Goal: Transaction & Acquisition: Purchase product/service

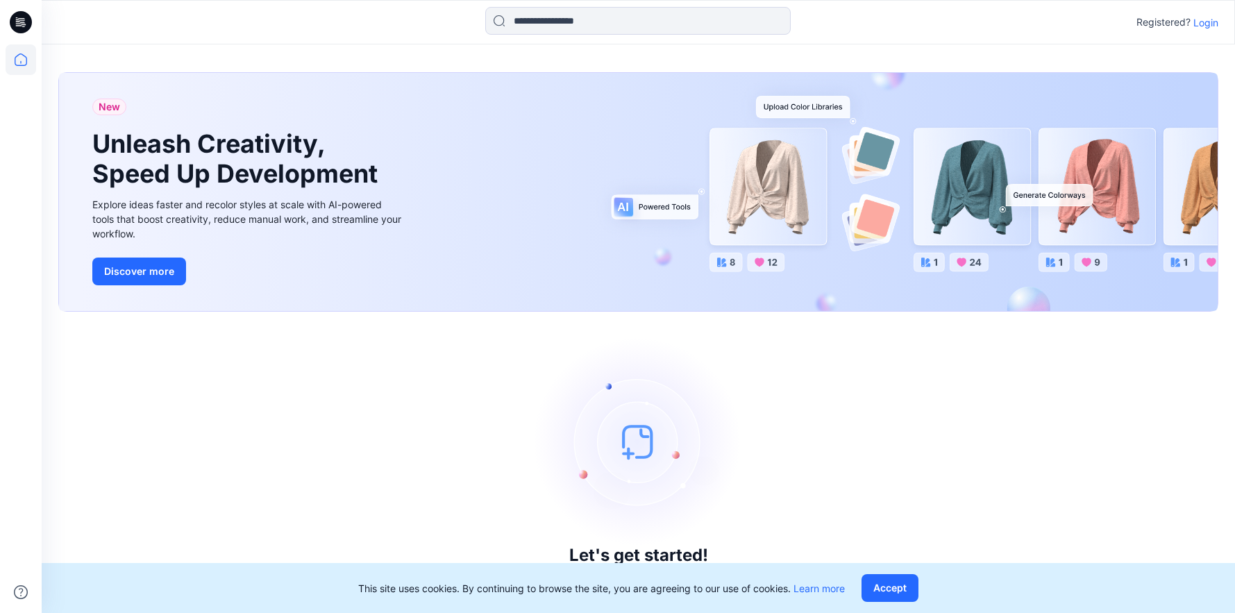
click at [1210, 24] on p "Login" at bounding box center [1206, 22] width 25 height 15
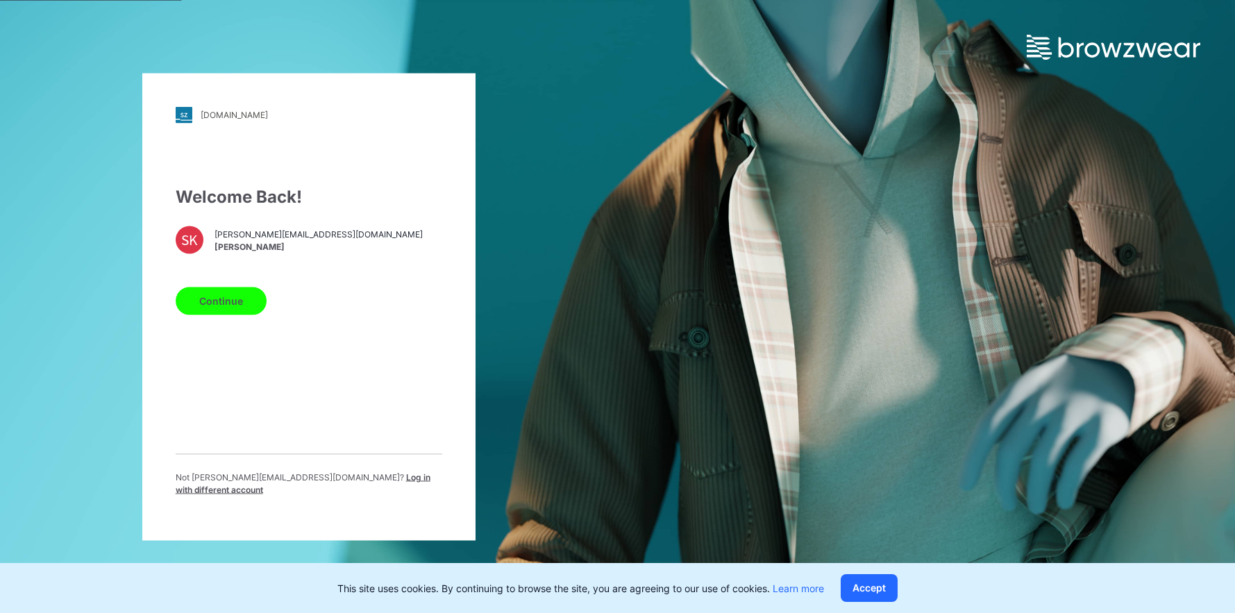
click at [218, 304] on button "Continue" at bounding box center [221, 301] width 91 height 28
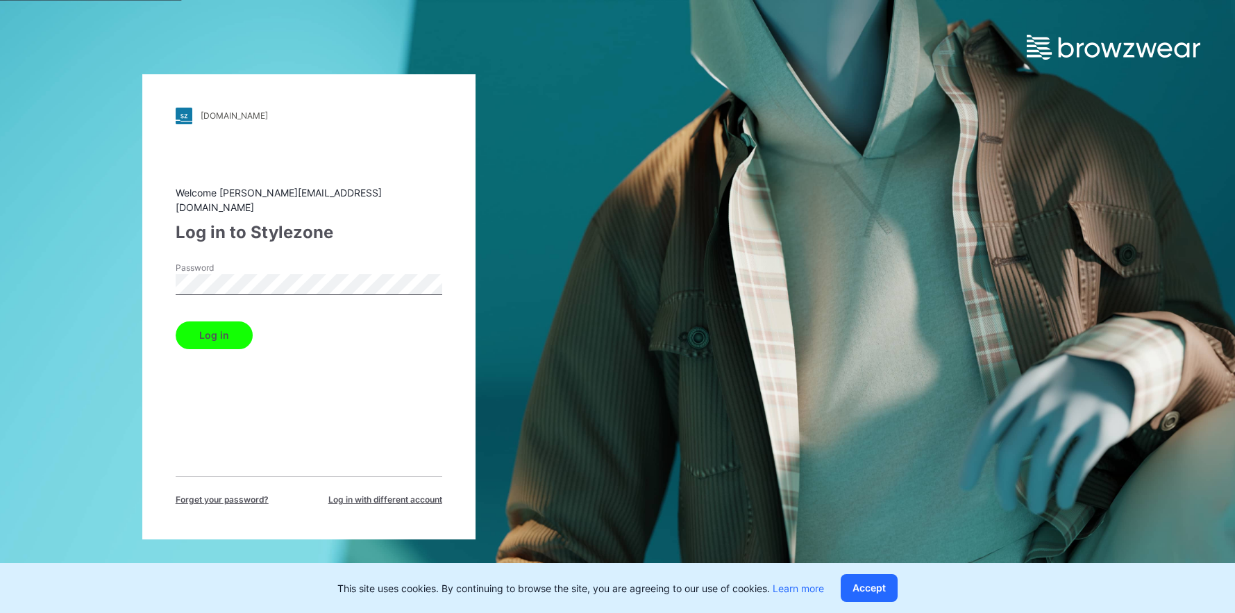
click at [222, 330] on button "Log in" at bounding box center [214, 335] width 77 height 28
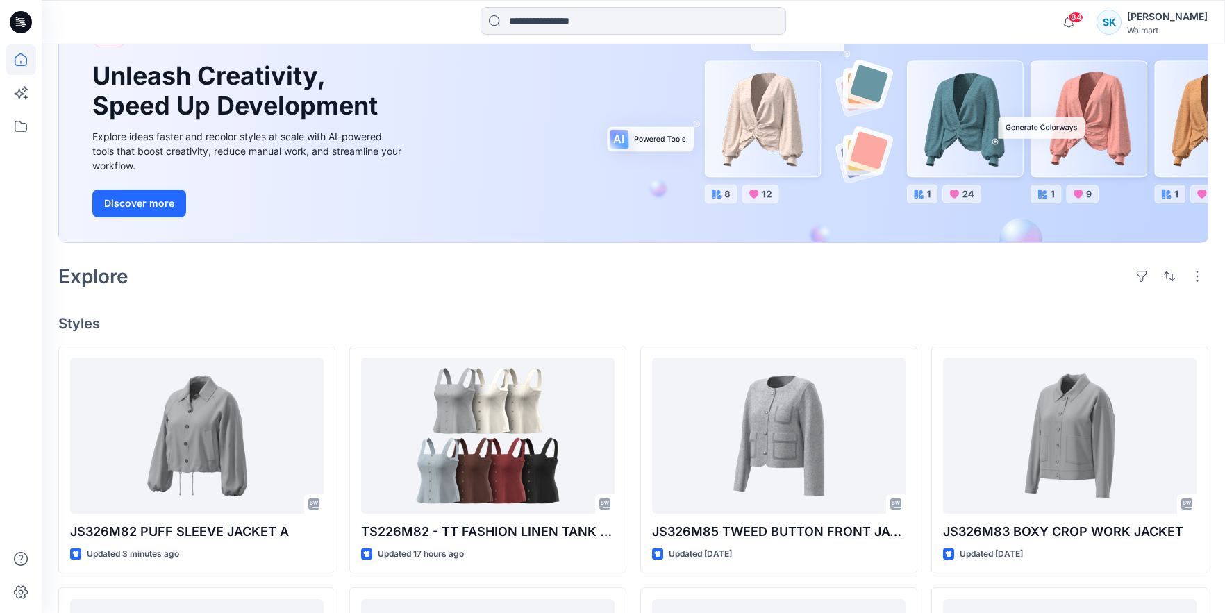
scroll to position [265, 0]
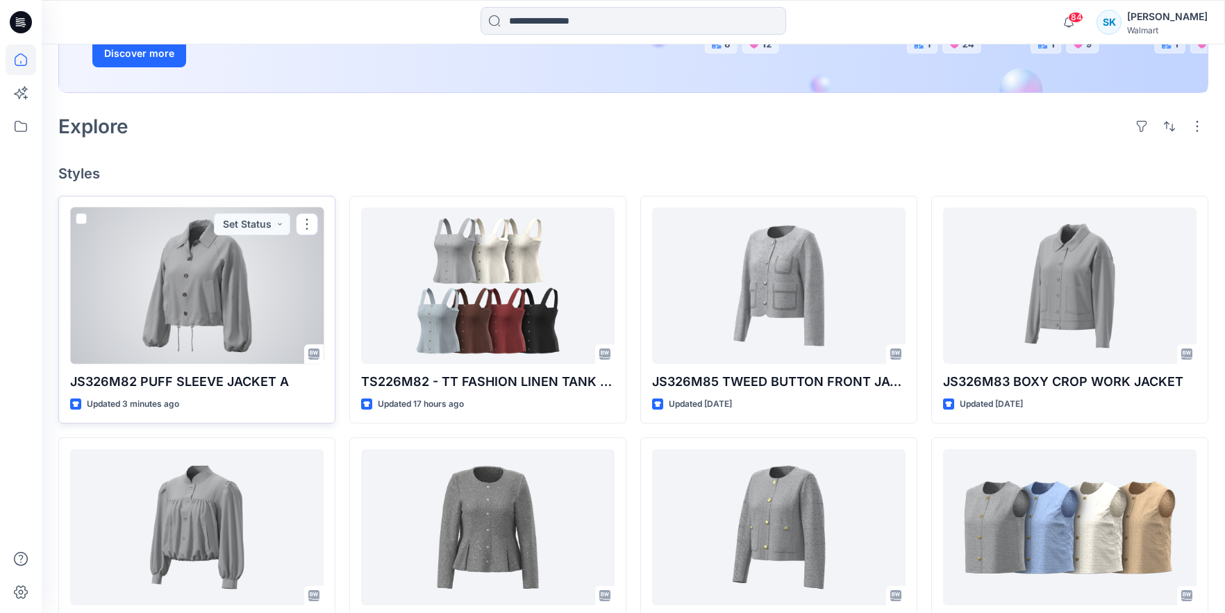
click at [244, 296] on div at bounding box center [196, 286] width 253 height 156
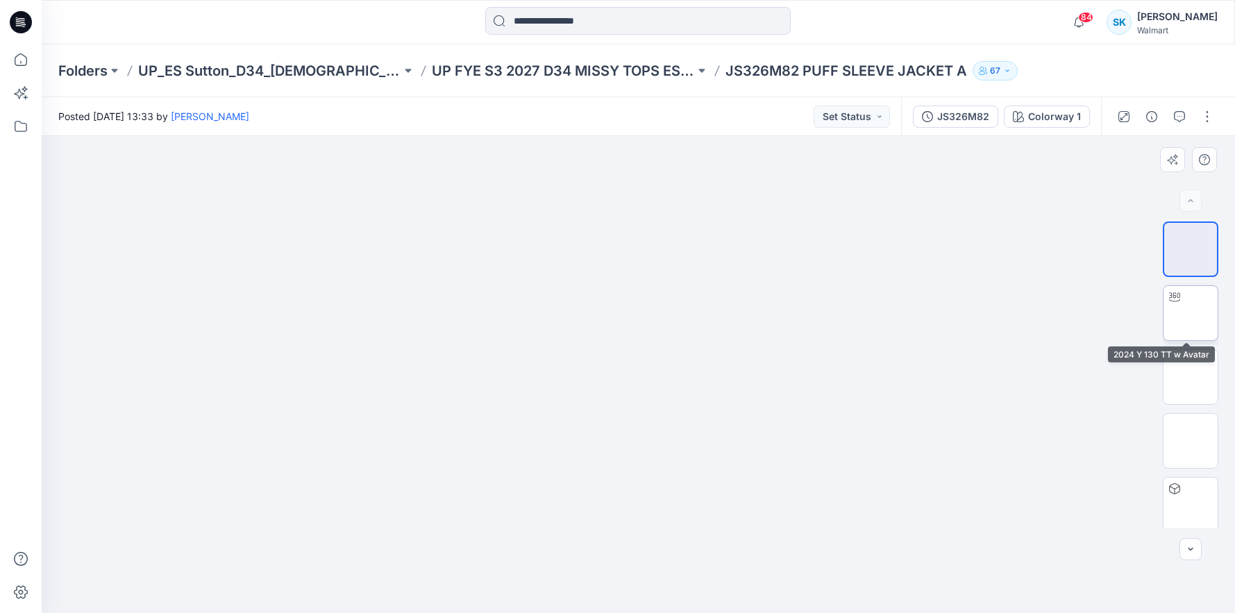
click at [1191, 313] on img at bounding box center [1191, 313] width 0 height 0
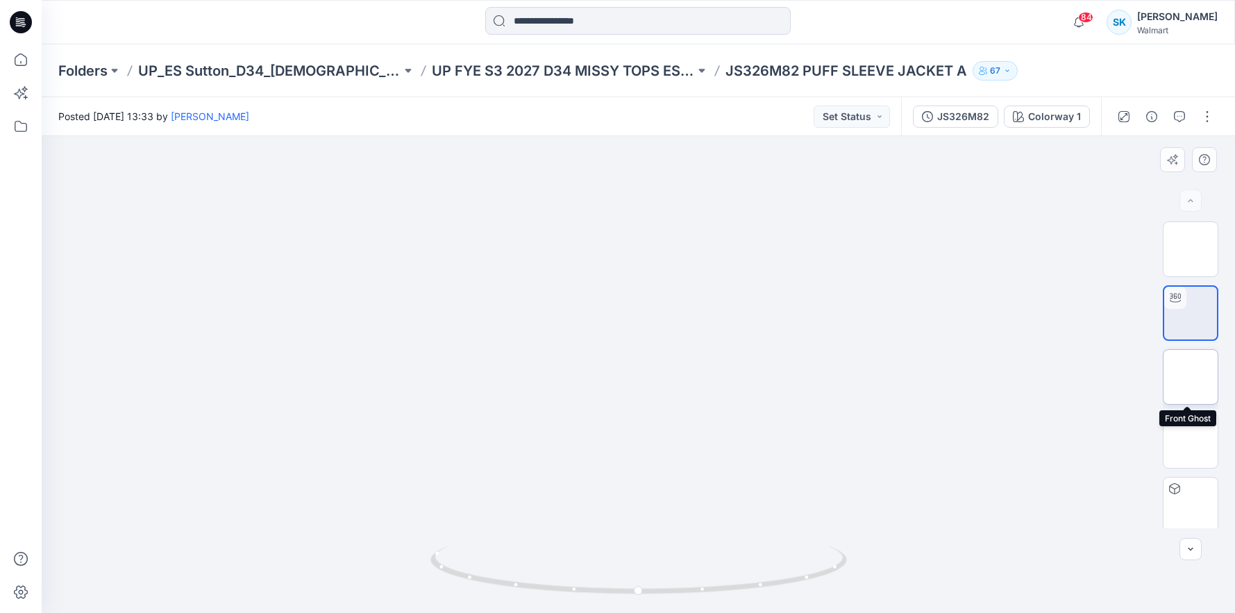
click at [1191, 377] on img at bounding box center [1191, 377] width 0 height 0
